Goal: Task Accomplishment & Management: Complete application form

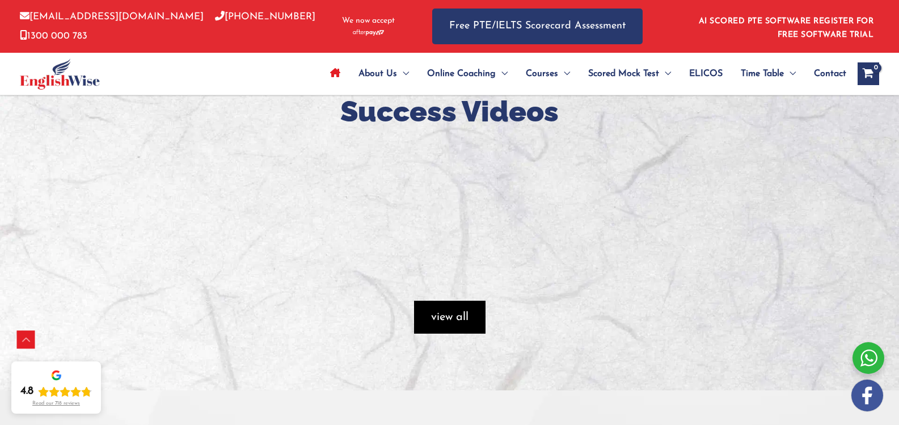
scroll to position [1247, 0]
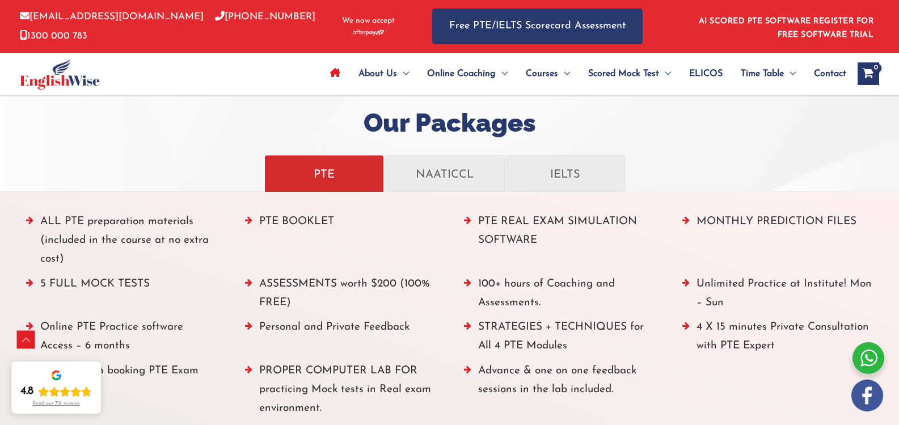
click at [865, 357] on div at bounding box center [868, 358] width 32 height 32
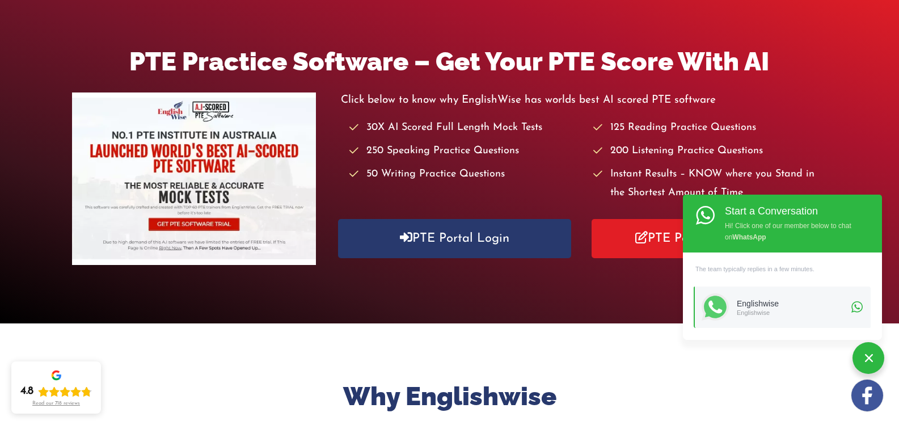
scroll to position [0, 0]
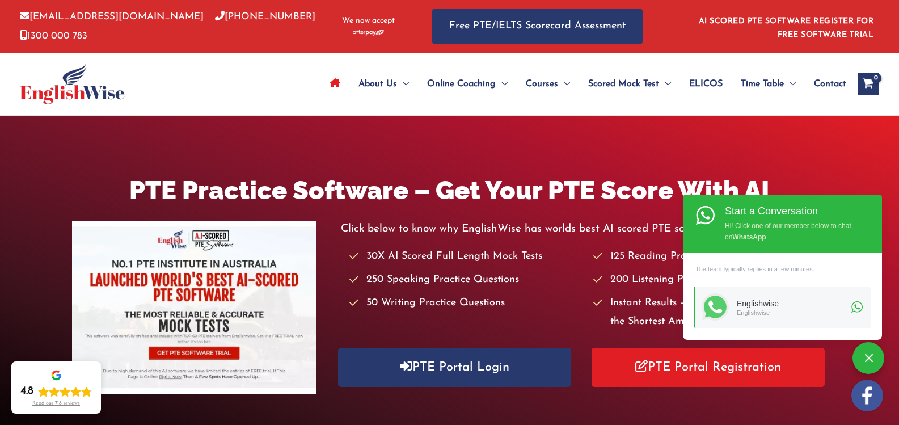
click at [832, 82] on span "Contact" at bounding box center [830, 84] width 32 height 40
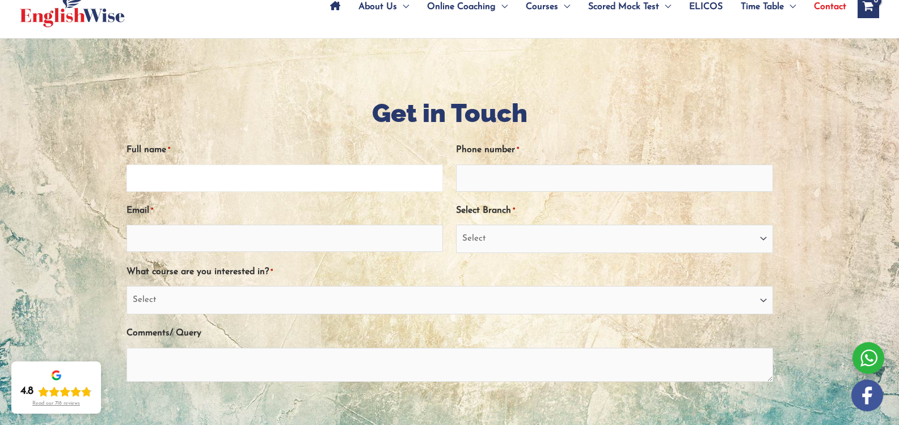
click at [194, 178] on input "Full name *" at bounding box center [284, 177] width 317 height 27
type input "Dharti Vyas"
click at [215, 239] on input "Email *" at bounding box center [284, 237] width 317 height 27
click at [493, 176] on input "Phone number *" at bounding box center [614, 177] width 317 height 27
type input "9328294262"
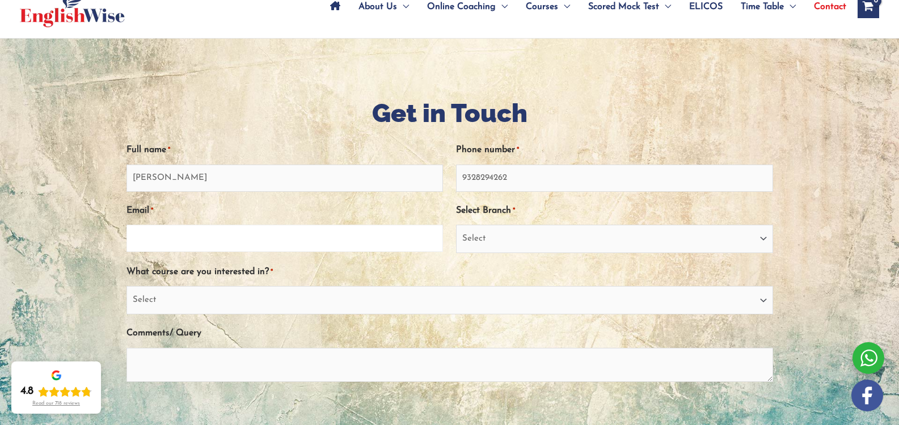
click at [281, 228] on input "Email *" at bounding box center [284, 237] width 317 height 27
type input "dharti.vyas@aussizzgroup.com"
click at [564, 243] on select "Select Sydney City Center Sydney Parramatta EnglishWise Global Brisbane Gold Co…" at bounding box center [614, 238] width 317 height 28
click at [509, 121] on h1 "Get in Touch" at bounding box center [449, 113] width 646 height 36
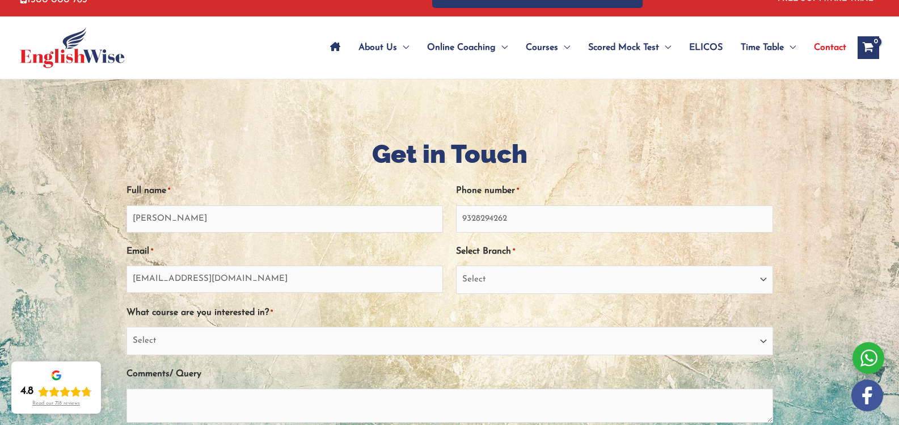
scroll to position [57, 0]
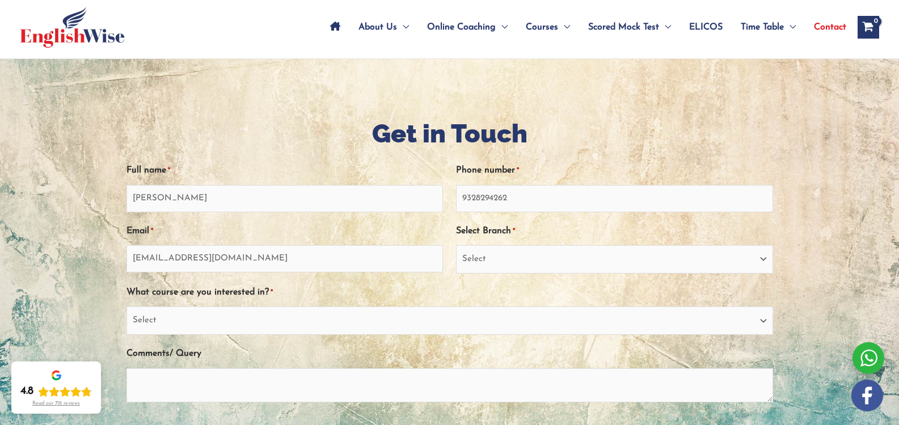
click at [522, 243] on div "Select Branch * Select Sydney City Center Sydney Parramatta EnglishWise Global …" at bounding box center [614, 247] width 317 height 52
click at [523, 251] on select "Select Sydney City Center Sydney Parramatta EnglishWise Global Brisbane Gold Co…" at bounding box center [614, 259] width 317 height 28
select select "Outside Australia"
click at [456, 245] on select "Select Sydney City Center Sydney Parramatta EnglishWise Global Brisbane Gold Co…" at bounding box center [614, 259] width 317 height 28
click at [403, 322] on select "Select PTE NAATI IELTS OET General English" at bounding box center [449, 320] width 646 height 28
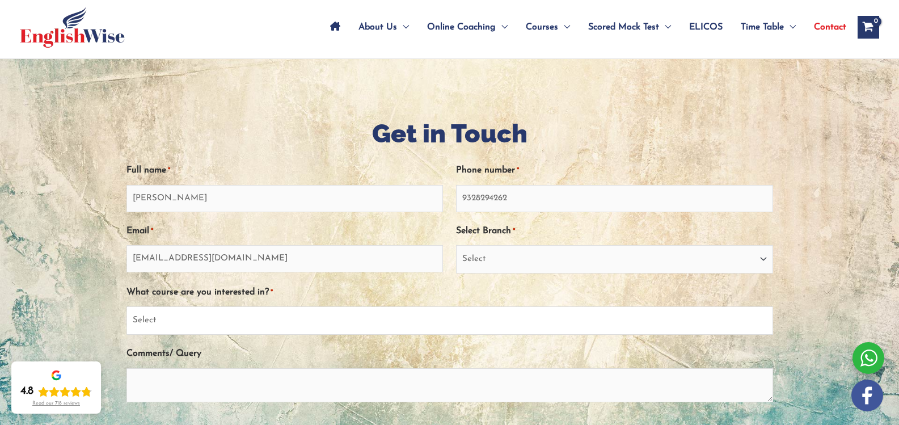
select select "PTE"
click at [126, 306] on select "Select PTE NAATI IELTS OET General English" at bounding box center [449, 320] width 646 height 28
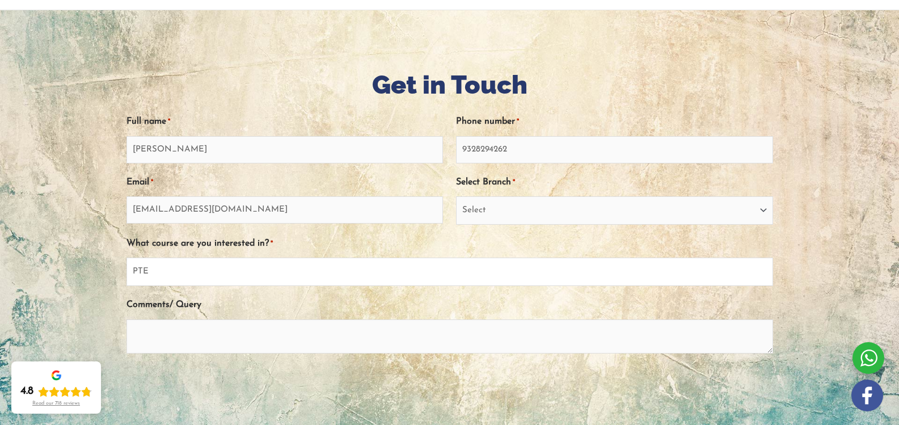
scroll to position [170, 0]
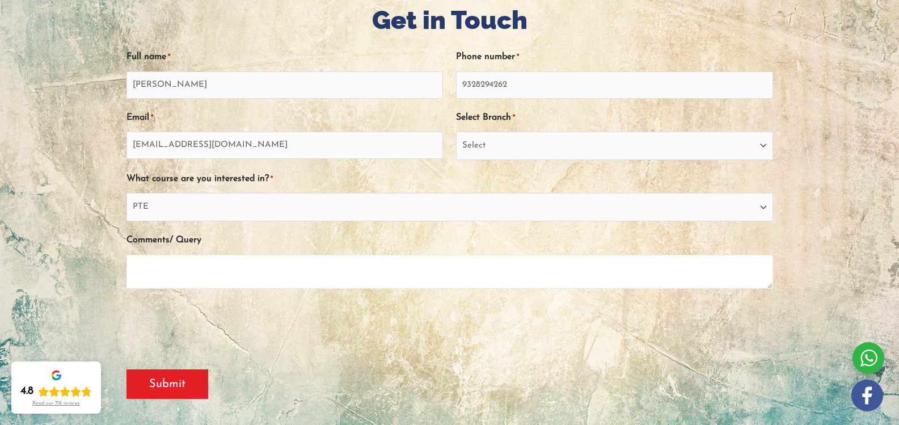
click at [203, 274] on textarea "Comments/ Query" at bounding box center [449, 272] width 646 height 34
paste textarea "EnglishWise"
drag, startPoint x: 245, startPoint y: 272, endPoint x: 98, endPoint y: 265, distance: 147.0
click at [109, 265] on div "Get in Touch " * " indicates required fields Full name * Dharti Vyas Phone numb…" at bounding box center [449, 205] width 680 height 519
type textarea "EnglishWise"
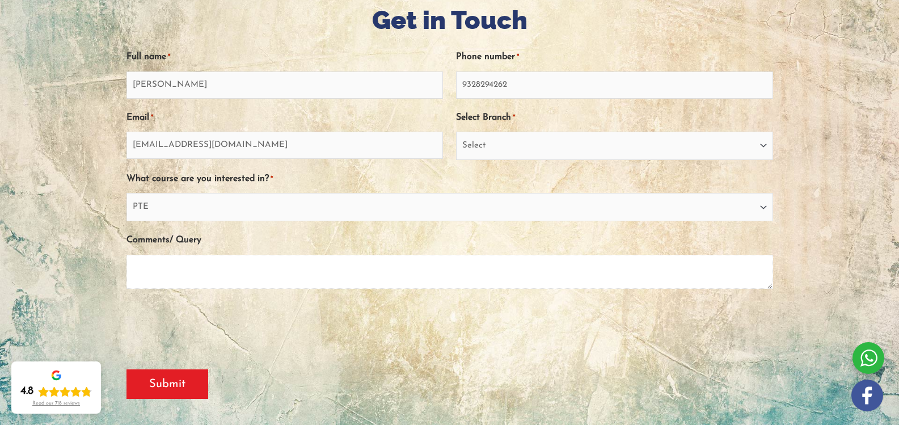
click at [214, 262] on textarea "Comments/ Query" at bounding box center [449, 272] width 646 height 34
paste textarea "I’m reaching out because we’re looking to integrate a PTE mock test and scoring…"
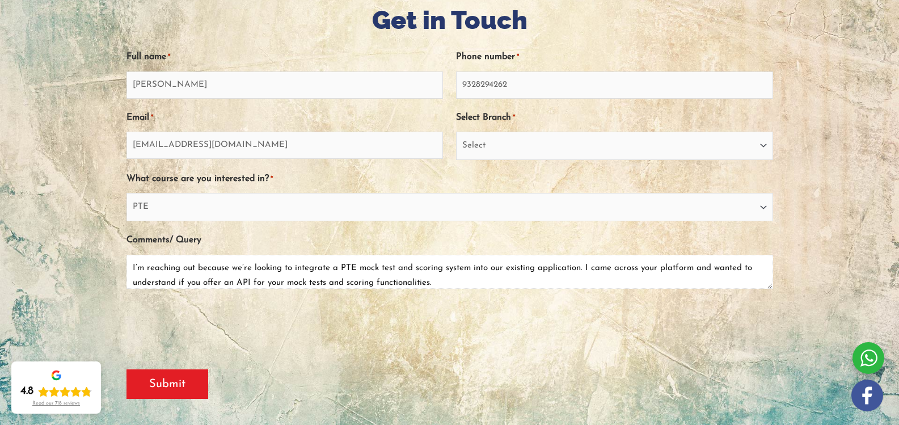
type textarea "I’m reaching out because we’re looking to integrate a PTE mock test and scoring…"
click at [172, 376] on input "Submit" at bounding box center [167, 383] width 82 height 29
